Goal: Task Accomplishment & Management: Manage account settings

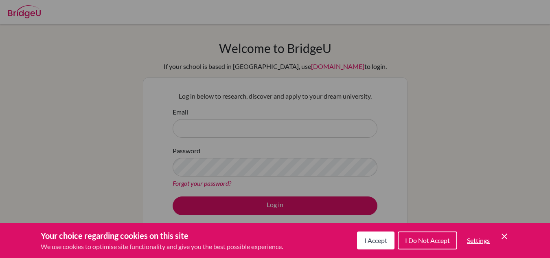
click at [500, 236] on icon "Cookie Control Close Icon" at bounding box center [505, 236] width 10 height 10
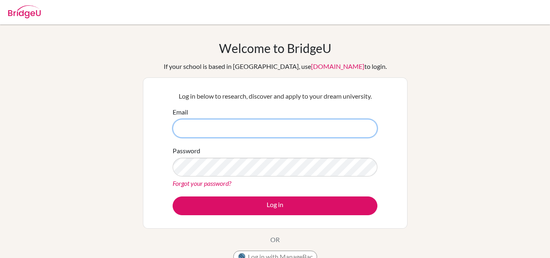
click at [286, 129] on input "Email" at bounding box center [275, 128] width 205 height 19
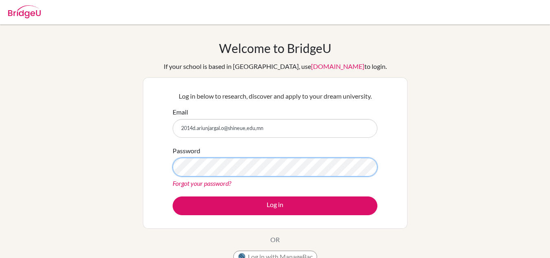
click at [173, 196] on button "Log in" at bounding box center [275, 205] width 205 height 19
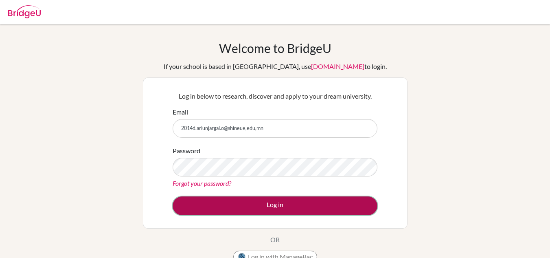
click at [266, 201] on button "Log in" at bounding box center [275, 205] width 205 height 19
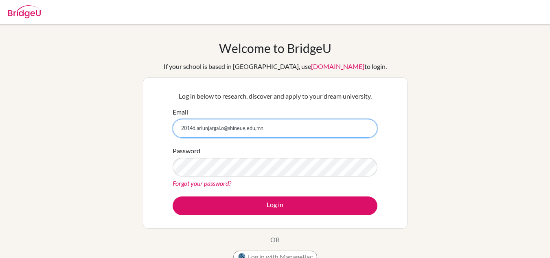
click at [248, 129] on input "2014d.ariunjargal.o@shineue,edu,mn" at bounding box center [275, 128] width 205 height 19
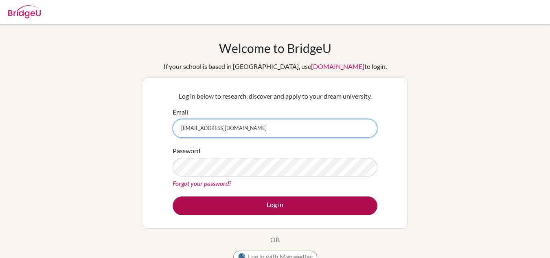
type input "[EMAIL_ADDRESS][DOMAIN_NAME]"
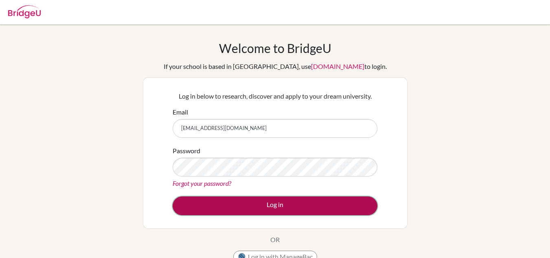
click at [236, 201] on button "Log in" at bounding box center [275, 205] width 205 height 19
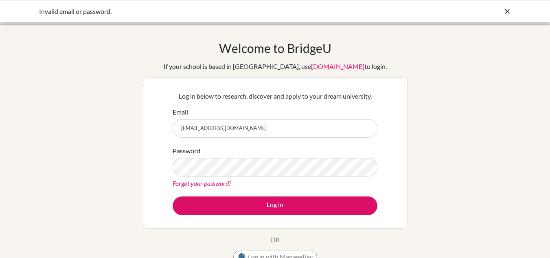
click at [201, 184] on link "Forgot your password?" at bounding box center [202, 183] width 59 height 8
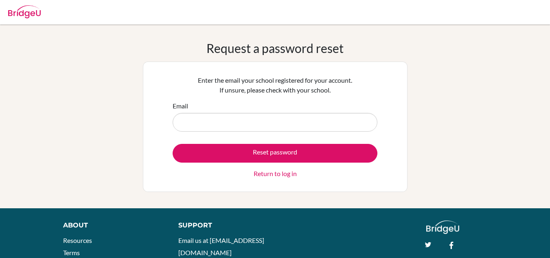
click at [230, 121] on input "Email" at bounding box center [275, 122] width 205 height 19
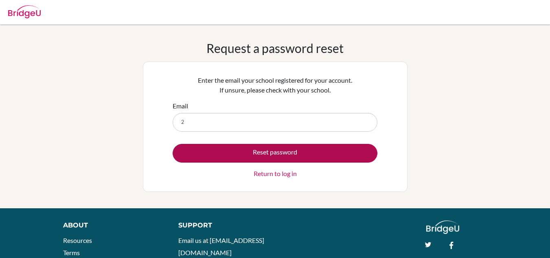
type input "2014d.ariunjargal.o@shineue.edu.mn"
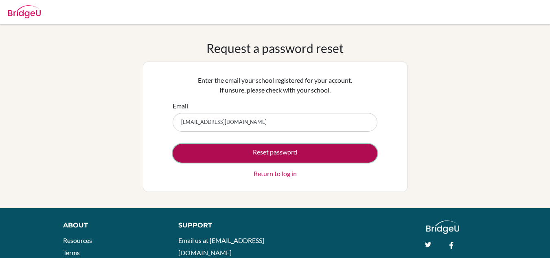
click at [275, 151] on button "Reset password" at bounding box center [275, 153] width 205 height 19
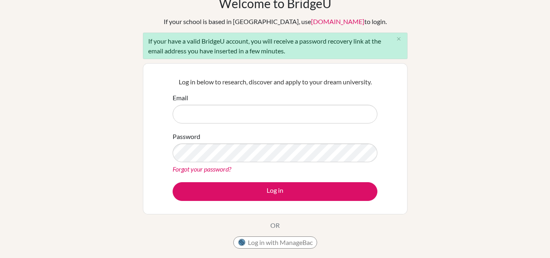
scroll to position [46, 0]
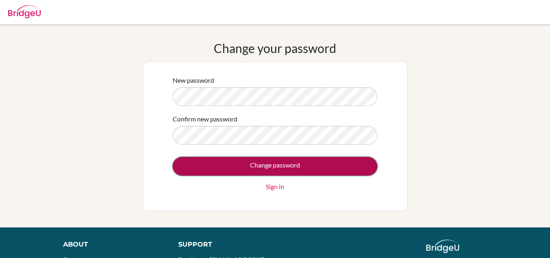
click at [230, 162] on input "Change password" at bounding box center [275, 166] width 205 height 19
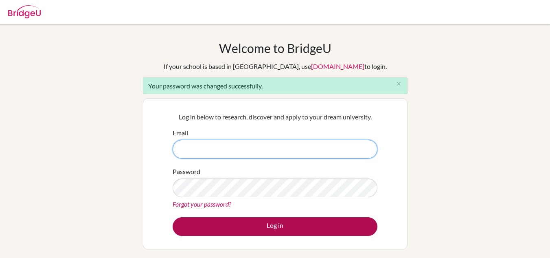
type input "2014d.ariunjargal.o@shineue.edu.mn"
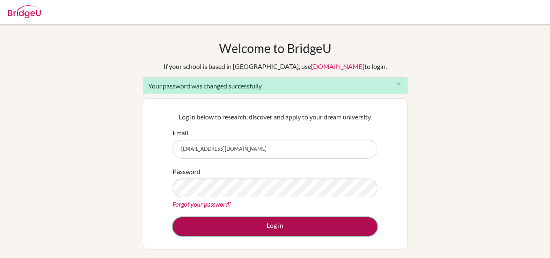
click at [324, 220] on button "Log in" at bounding box center [275, 226] width 205 height 19
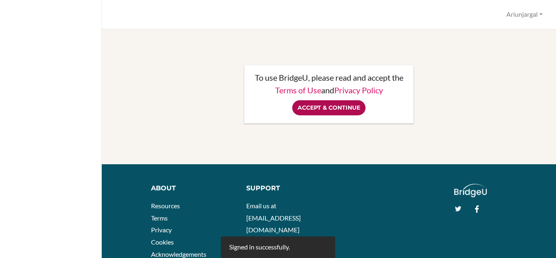
click at [347, 109] on input "Accept & Continue" at bounding box center [328, 107] width 73 height 15
